Goal: Transaction & Acquisition: Purchase product/service

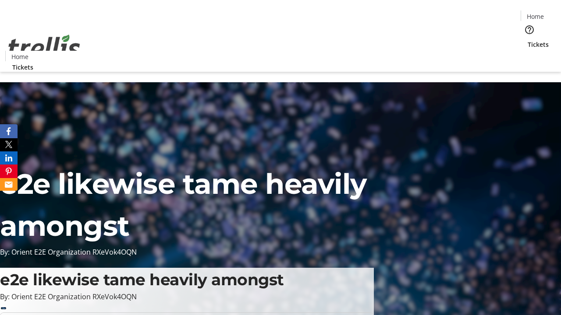
click at [527, 40] on span "Tickets" at bounding box center [537, 44] width 21 height 9
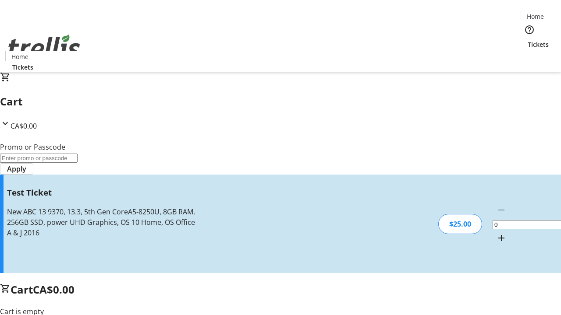
click at [496, 233] on mat-icon "Increment by one" at bounding box center [501, 238] width 11 height 11
type input "1"
